Goal: Information Seeking & Learning: Learn about a topic

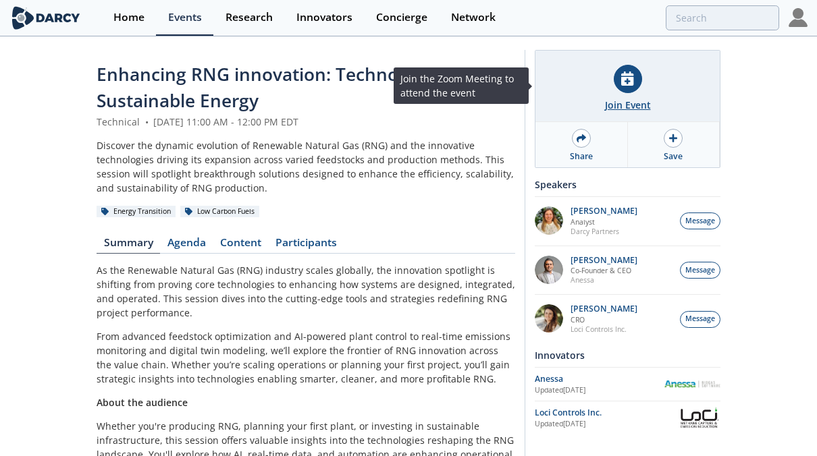
click at [623, 74] on icon at bounding box center [627, 79] width 12 height 14
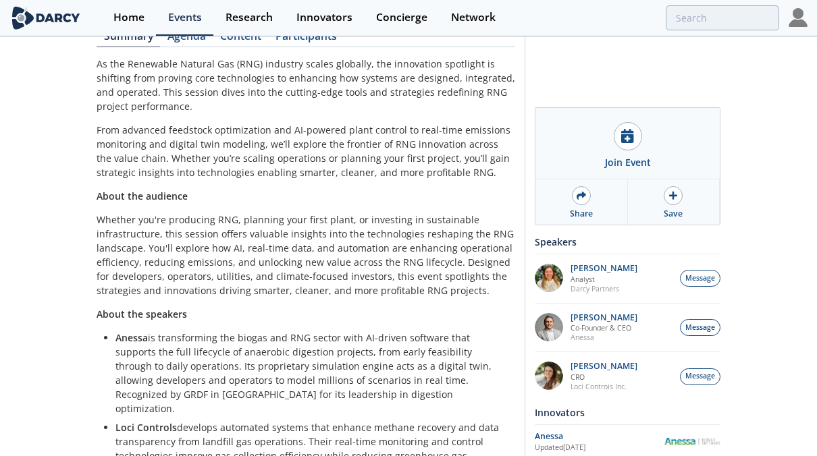
scroll to position [292, 0]
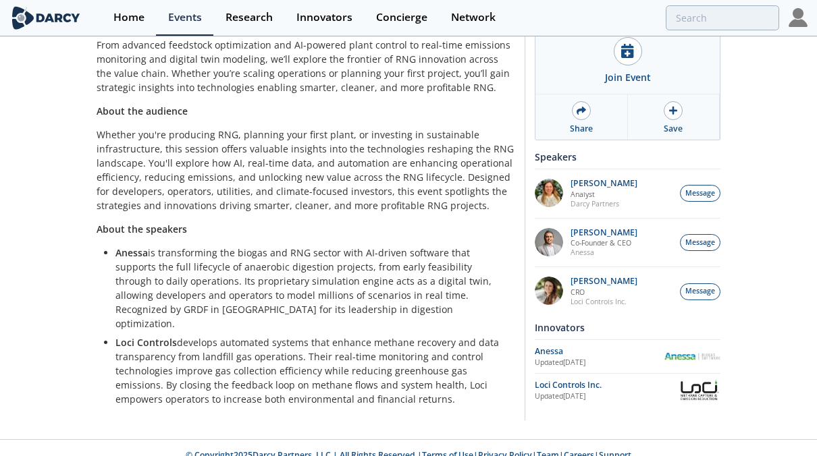
click at [439, 335] on p "Loci Controls develops automated systems that enhance methane recovery and data…" at bounding box center [310, 370] width 390 height 71
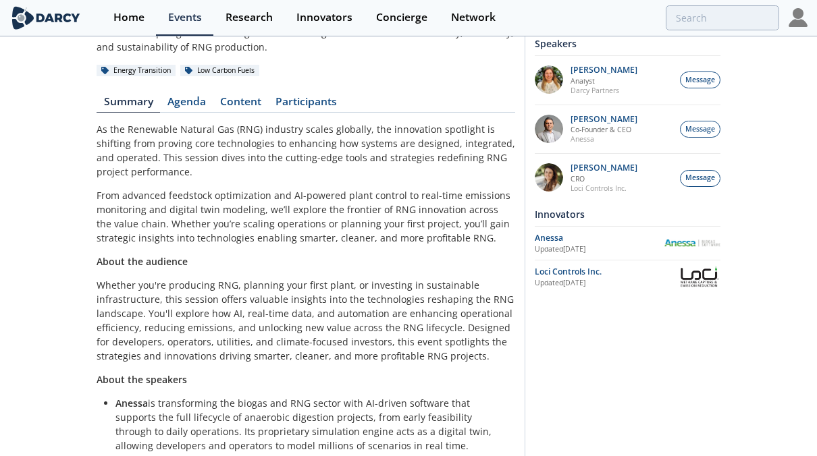
scroll to position [0, 0]
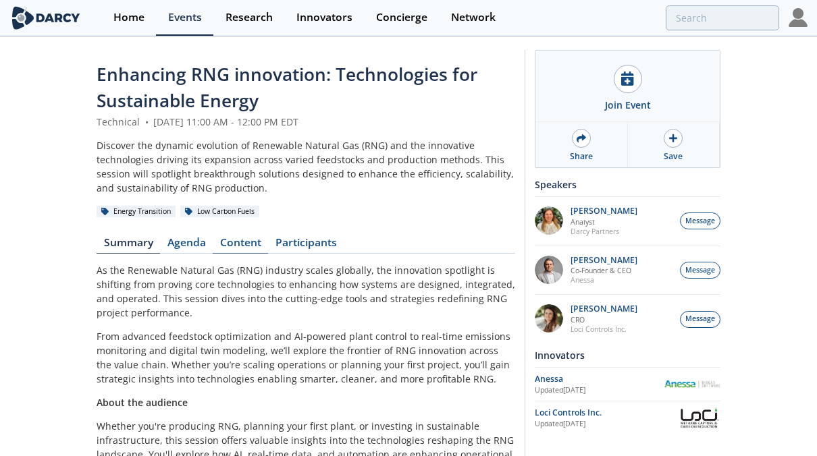
click at [236, 245] on link "Content" at bounding box center [240, 246] width 55 height 16
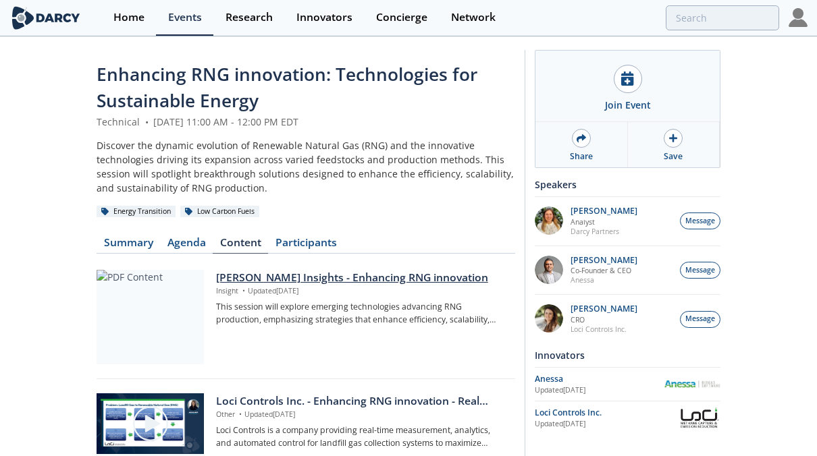
click at [376, 280] on div "[PERSON_NAME] Insights - Enhancing RNG innovation" at bounding box center [361, 278] width 290 height 16
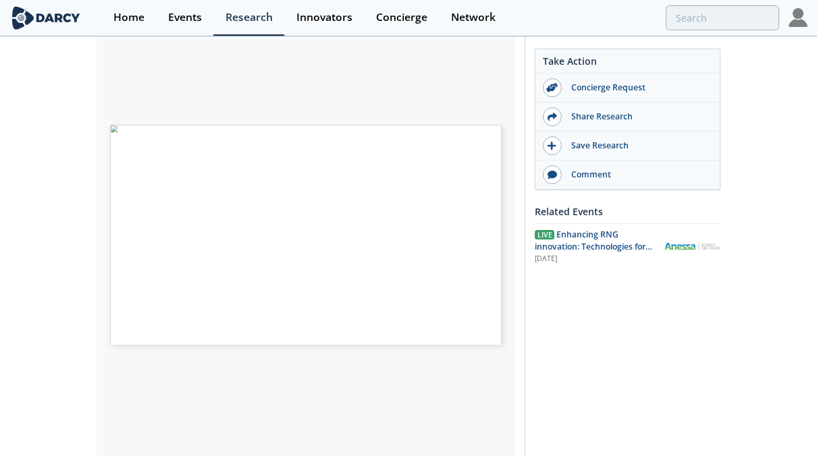
scroll to position [282, 0]
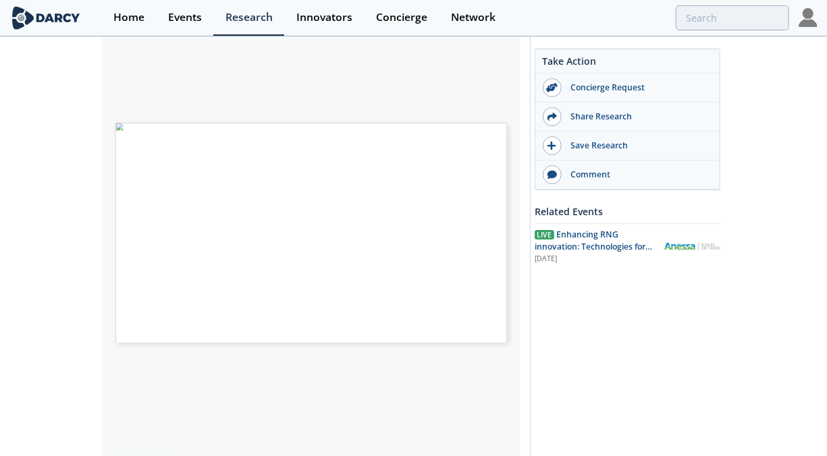
click at [421, 235] on span "Page 1" at bounding box center [374, 372] width 499 height 275
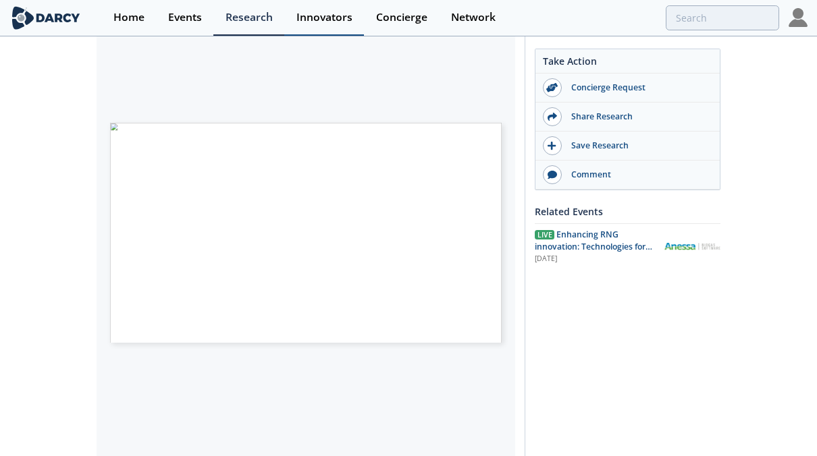
click at [321, 15] on div "Innovators" at bounding box center [324, 17] width 56 height 11
